Goal: Task Accomplishment & Management: Complete application form

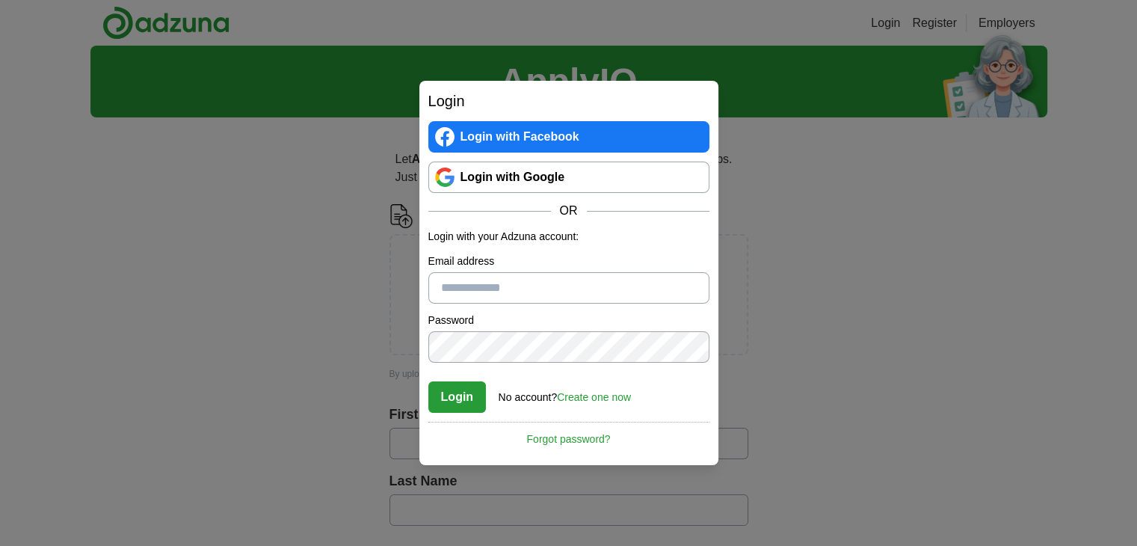
click at [285, 249] on div "Login Login with Facebook Login with Google OR Login with your Adzuna account: …" at bounding box center [568, 273] width 1137 height 546
click at [512, 189] on link "Login with Google" at bounding box center [568, 176] width 281 height 31
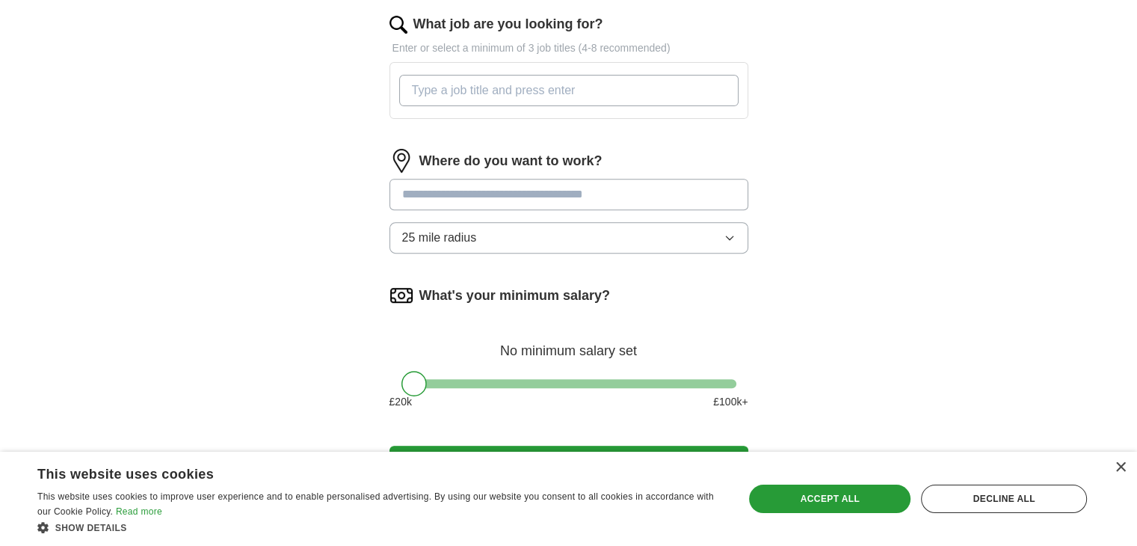
scroll to position [585, 0]
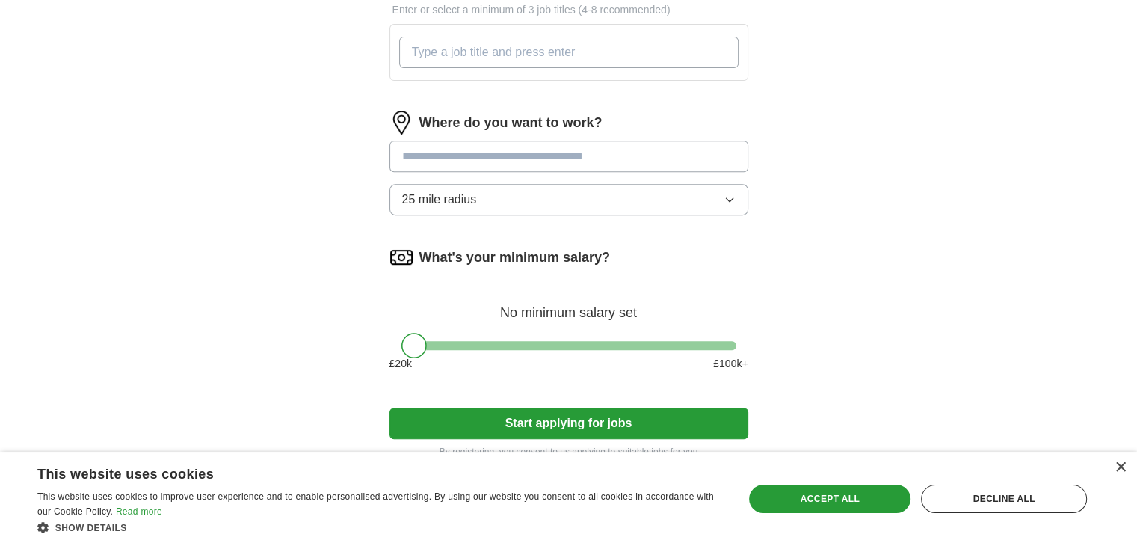
click at [631, 409] on button "Start applying for jobs" at bounding box center [568, 422] width 359 height 31
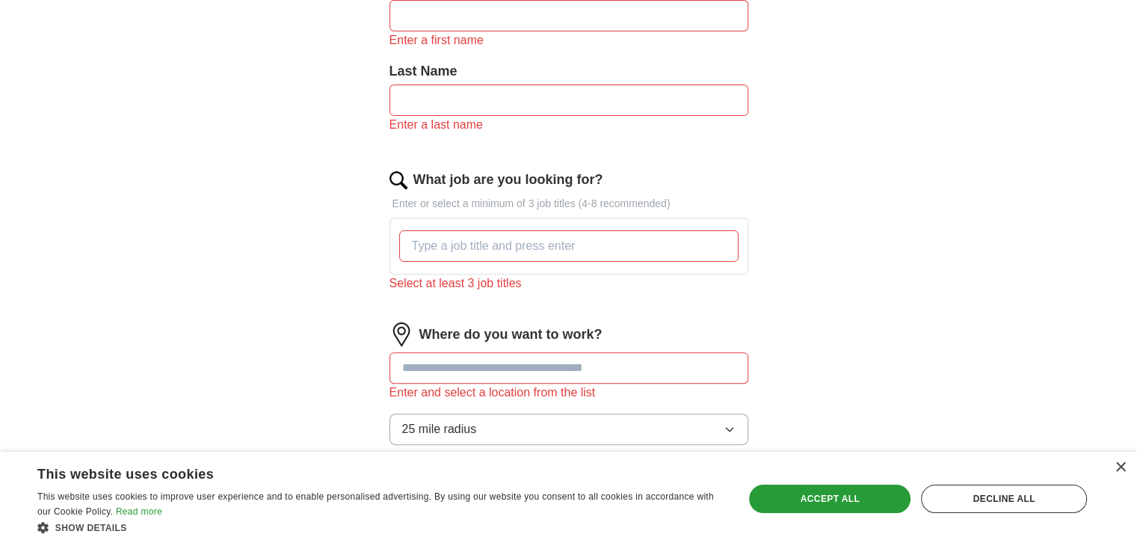
scroll to position [437, 0]
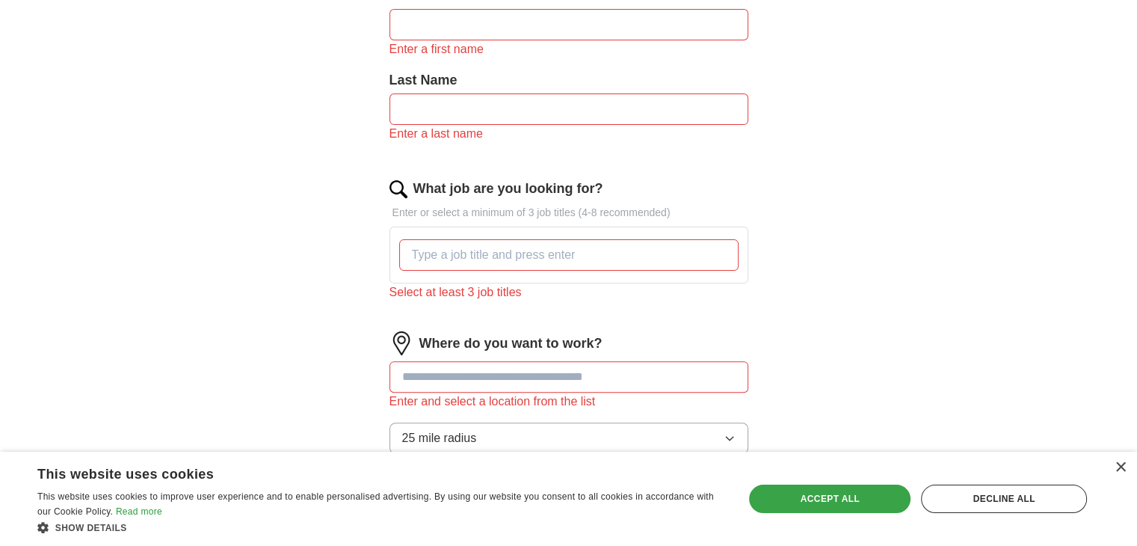
click at [819, 493] on div "Accept all" at bounding box center [829, 498] width 161 height 28
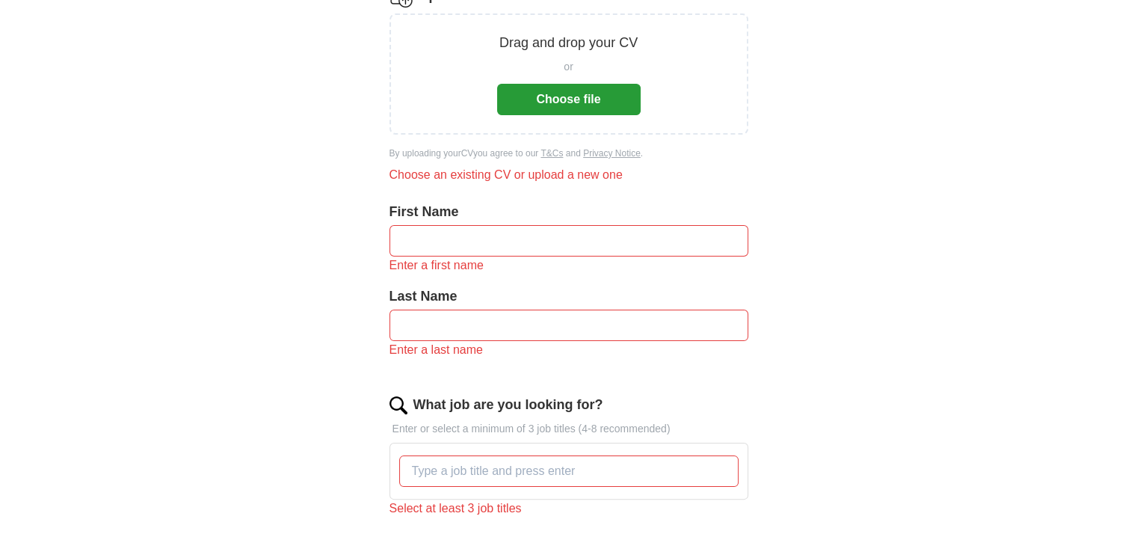
scroll to position [0, 0]
